Goal: Information Seeking & Learning: Learn about a topic

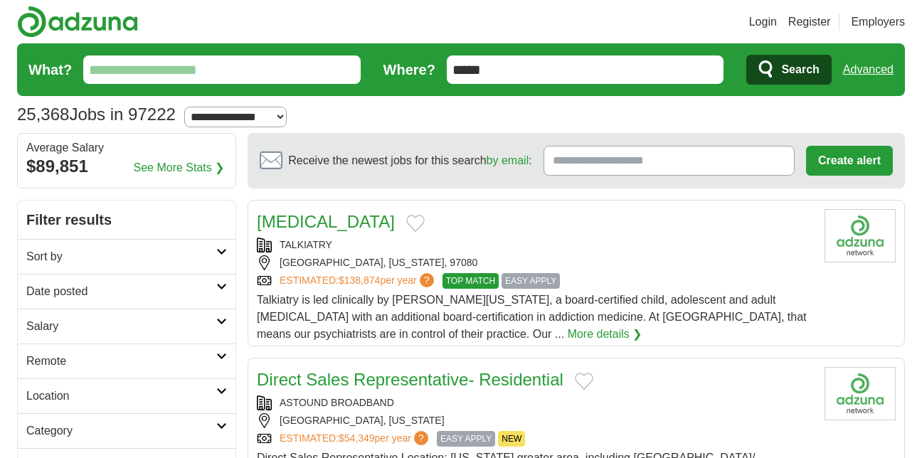
click at [263, 68] on input "What?" at bounding box center [221, 69] width 277 height 28
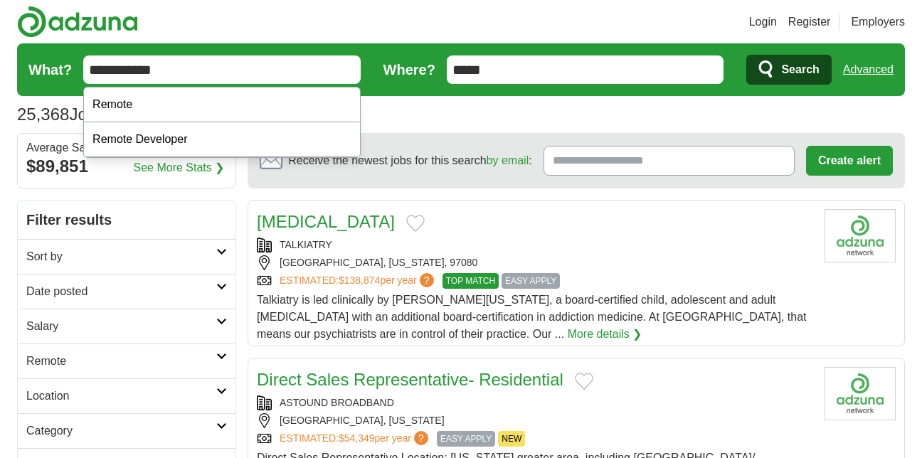
type input "**********"
click at [746, 55] on button "Search" at bounding box center [788, 70] width 85 height 30
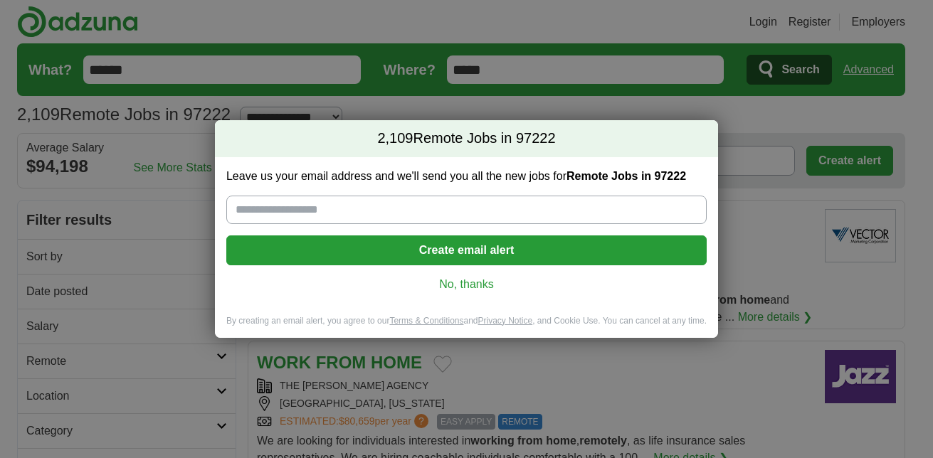
click at [465, 291] on link "No, thanks" at bounding box center [466, 285] width 457 height 16
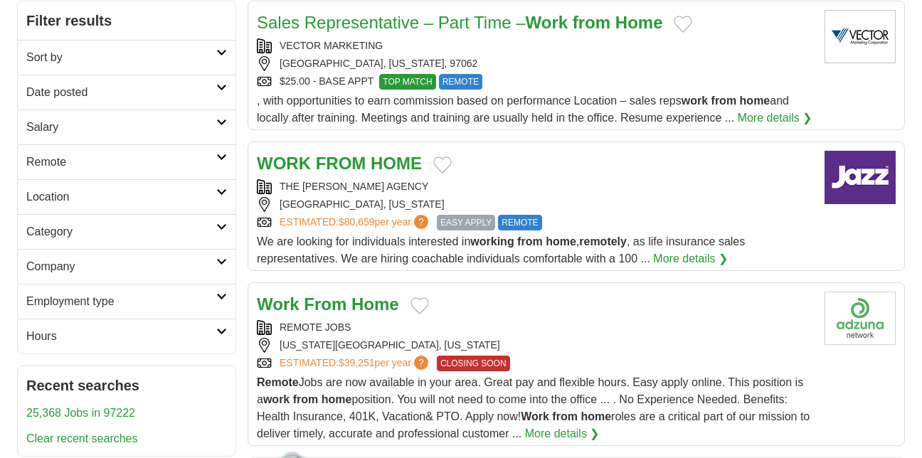
scroll to position [228, 0]
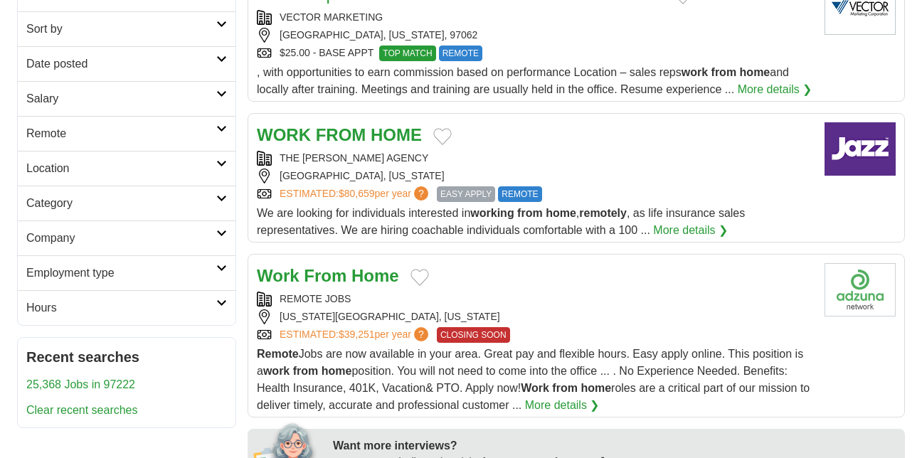
click at [384, 131] on strong "HOME" at bounding box center [396, 134] width 51 height 19
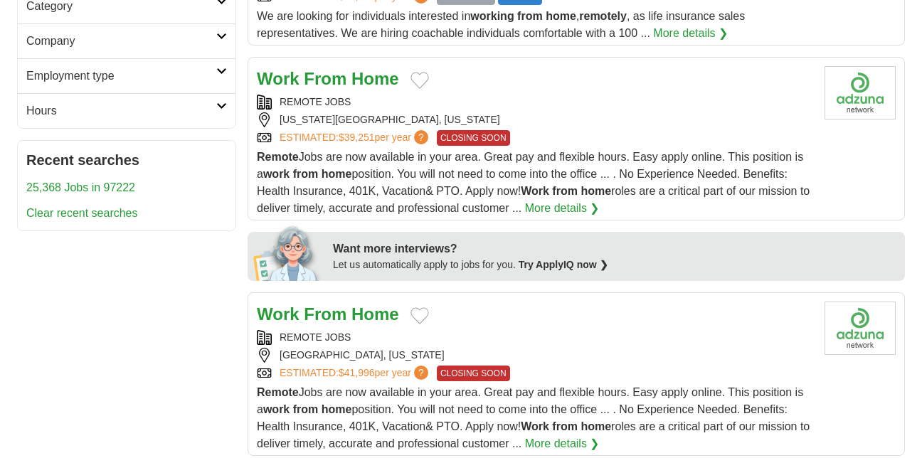
scroll to position [427, 0]
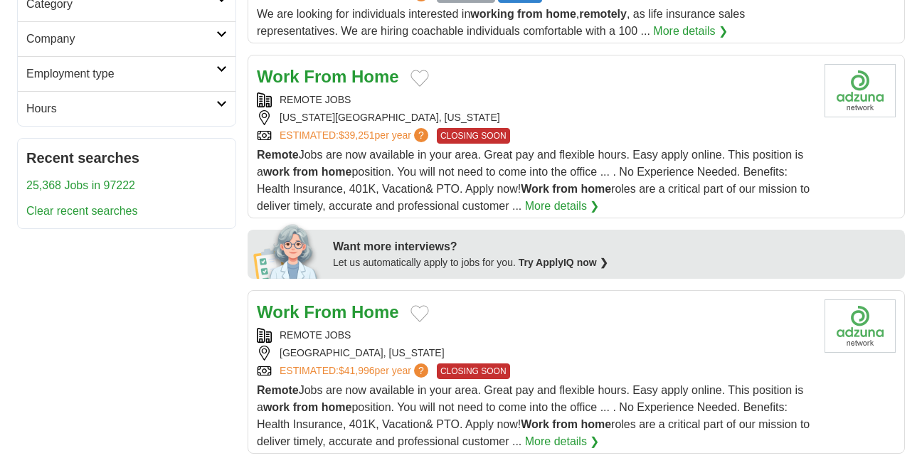
click at [568, 211] on link "More details ❯" at bounding box center [562, 206] width 75 height 17
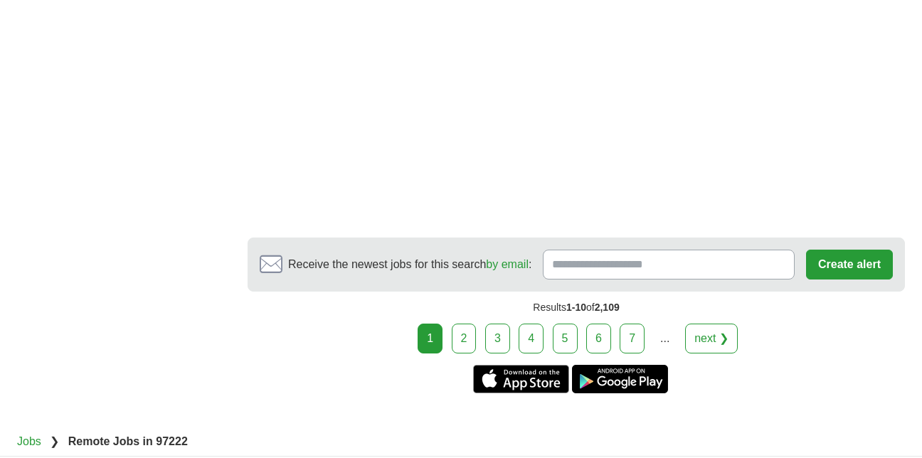
scroll to position [2049, 0]
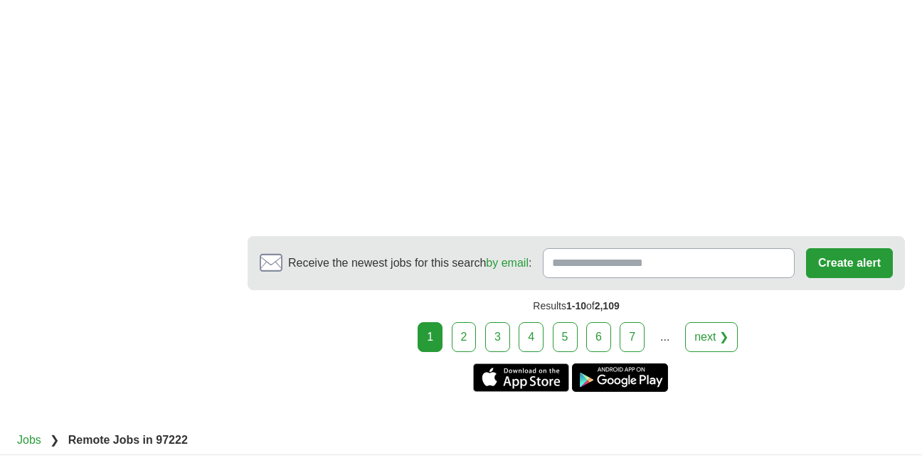
click at [465, 341] on link "2" at bounding box center [464, 337] width 25 height 30
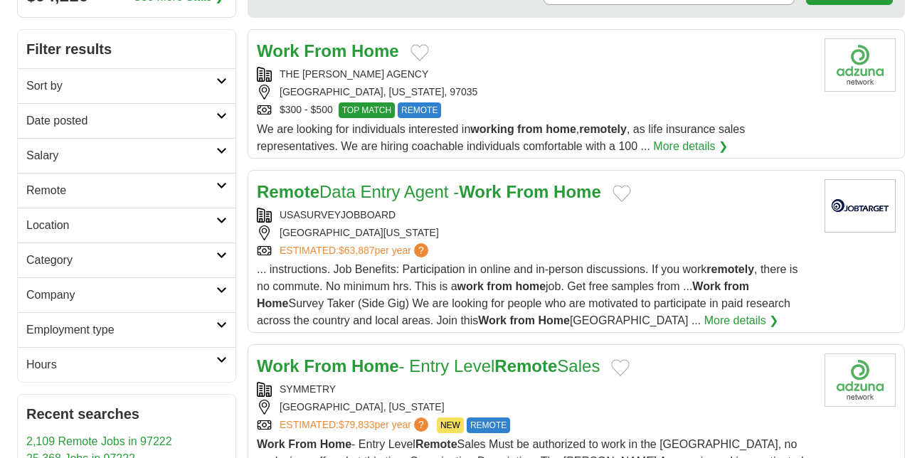
scroll to position [199, 0]
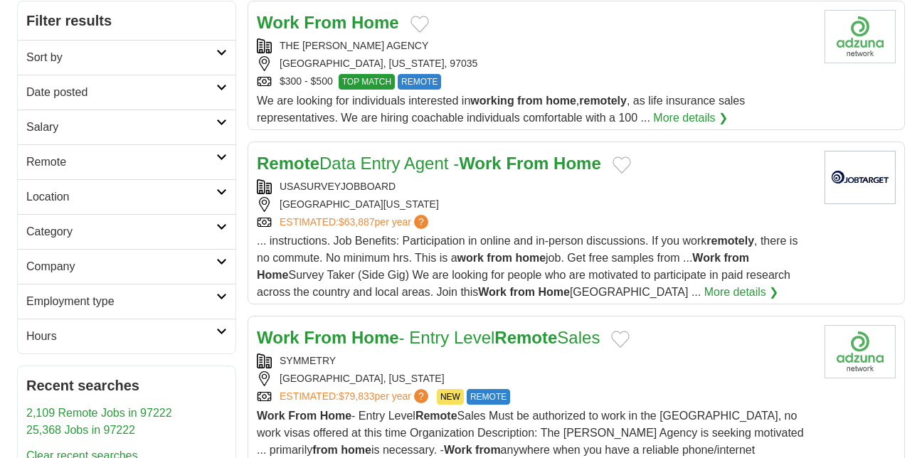
click at [465, 341] on link "Work From Home - Entry Level Remote Sales" at bounding box center [428, 337] width 343 height 19
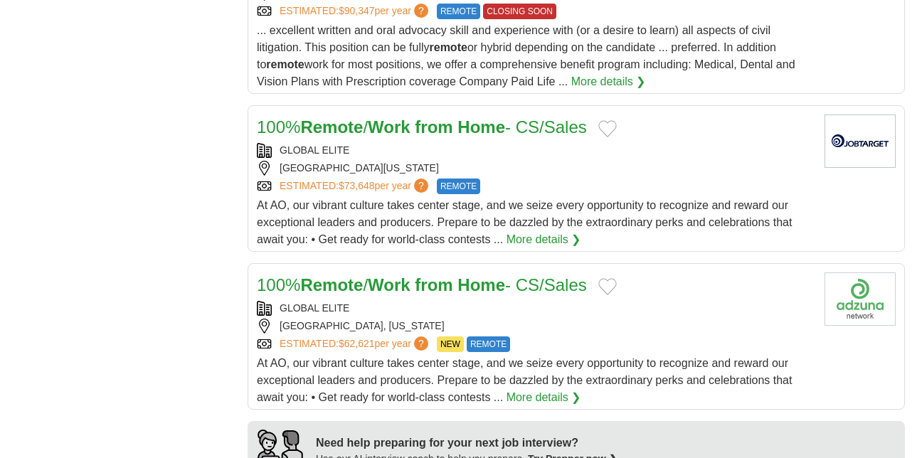
scroll to position [825, 0]
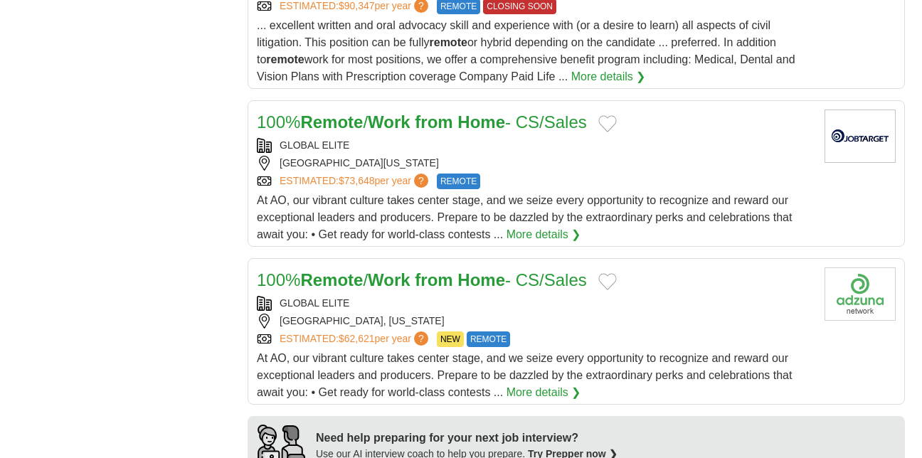
click at [428, 179] on span "?" at bounding box center [421, 181] width 14 height 14
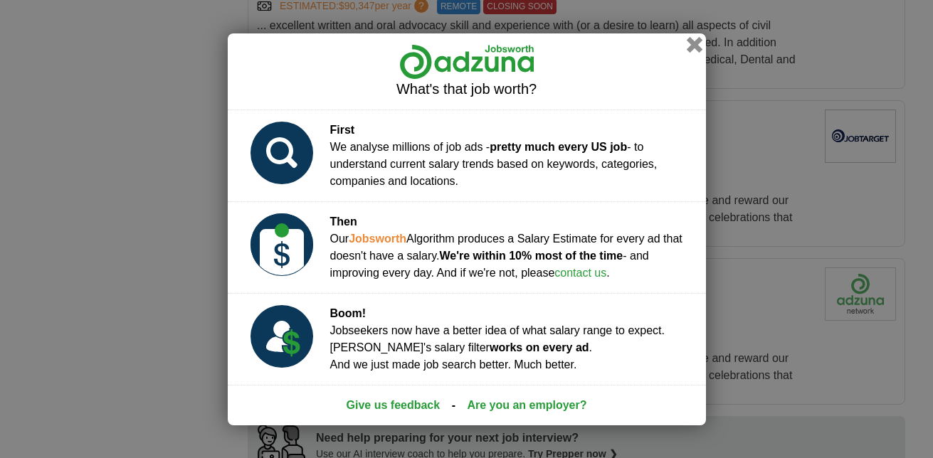
click at [692, 48] on button "button" at bounding box center [694, 44] width 16 height 16
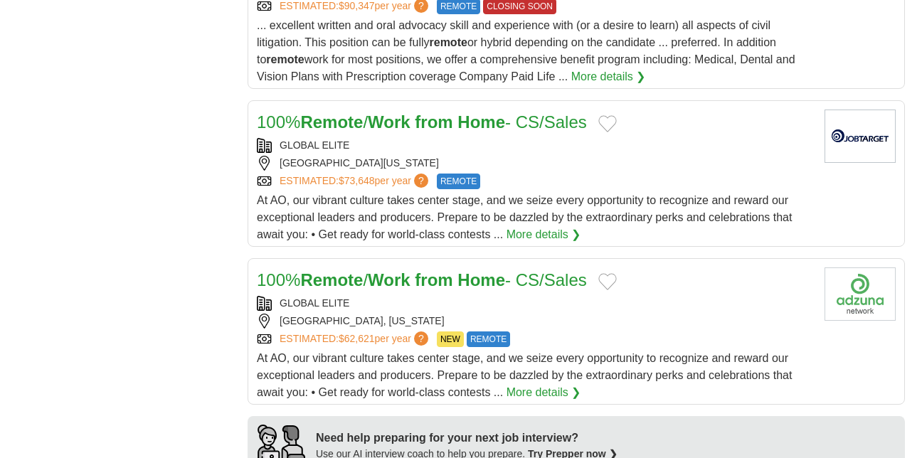
click at [543, 231] on link "More details ❯" at bounding box center [544, 234] width 75 height 17
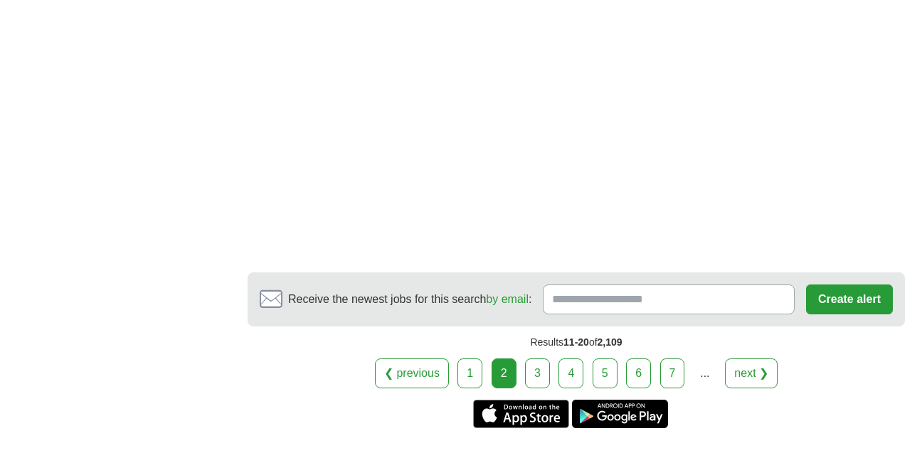
scroll to position [2647, 0]
click at [541, 378] on link "3" at bounding box center [537, 373] width 25 height 30
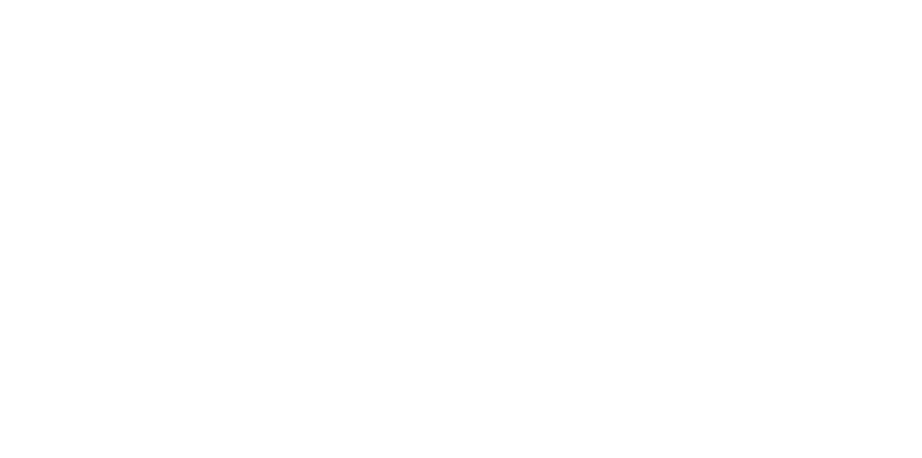
scroll to position [1992, 0]
